Goal: Information Seeking & Learning: Learn about a topic

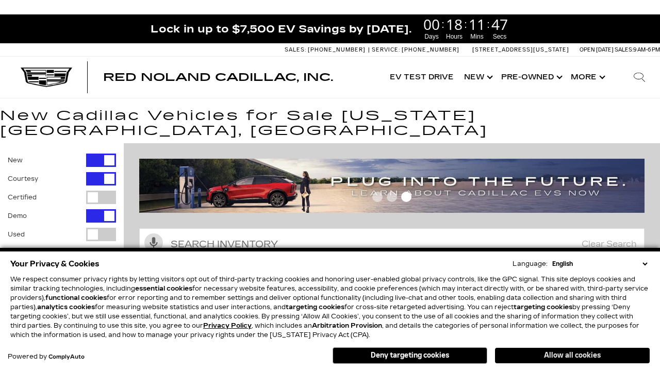
click at [572, 356] on button "Allow all cookies" at bounding box center [572, 355] width 155 height 15
